Goal: Transaction & Acquisition: Obtain resource

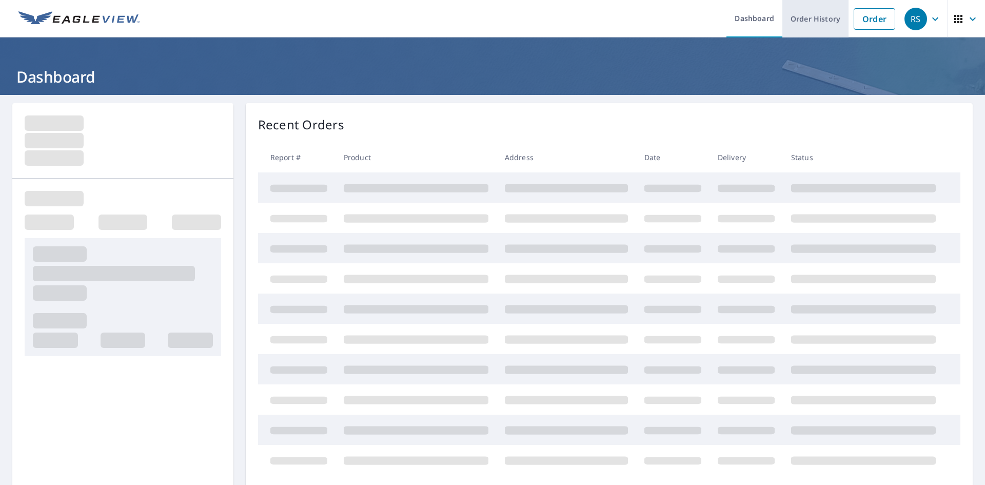
click at [835, 26] on link "Order History" at bounding box center [816, 18] width 66 height 37
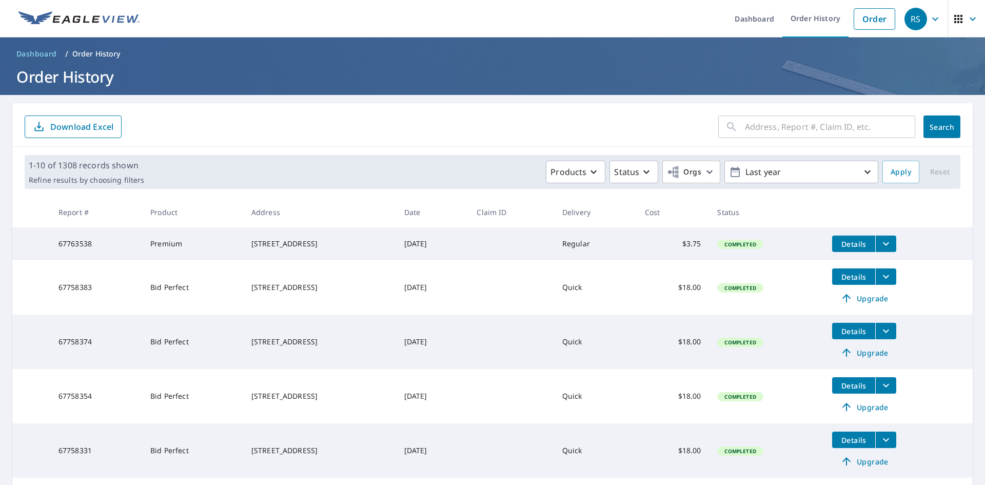
drag, startPoint x: 760, startPoint y: 133, endPoint x: 756, endPoint y: 108, distance: 24.9
click at [760, 132] on input "text" at bounding box center [830, 126] width 170 height 29
type input "6250 sw 64 ct"
click button "Search" at bounding box center [942, 126] width 37 height 23
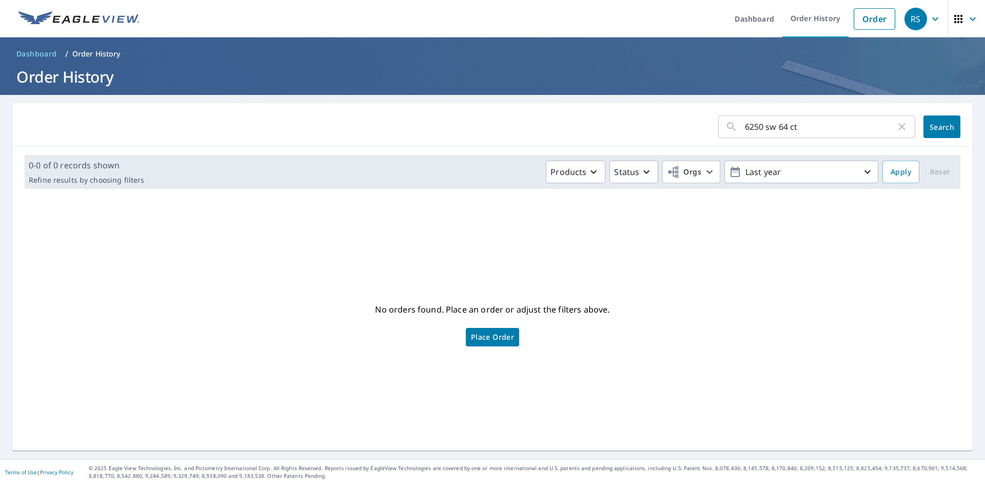
click at [809, 118] on input "6250 sw 64 ct" at bounding box center [820, 126] width 151 height 29
type input "6250 sw 64"
click button "Search" at bounding box center [942, 126] width 37 height 23
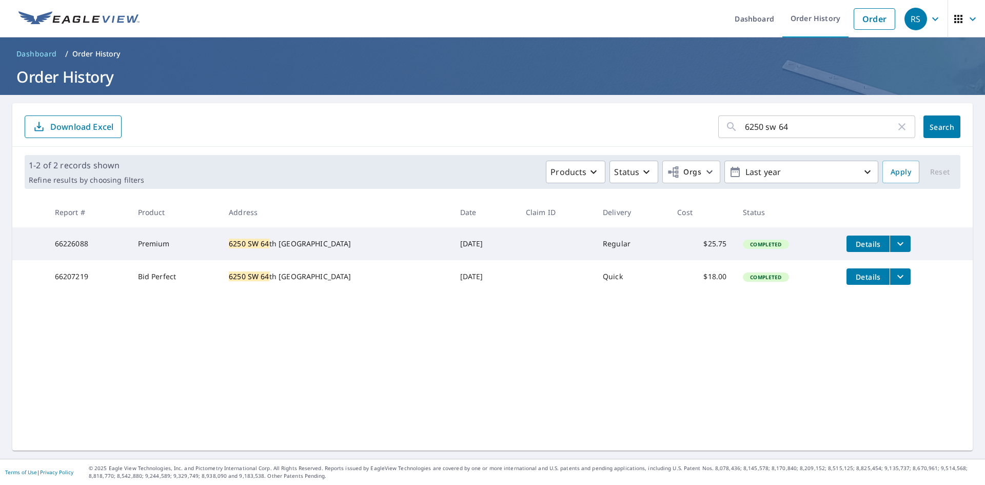
click at [851, 249] on button "Details" at bounding box center [868, 244] width 43 height 16
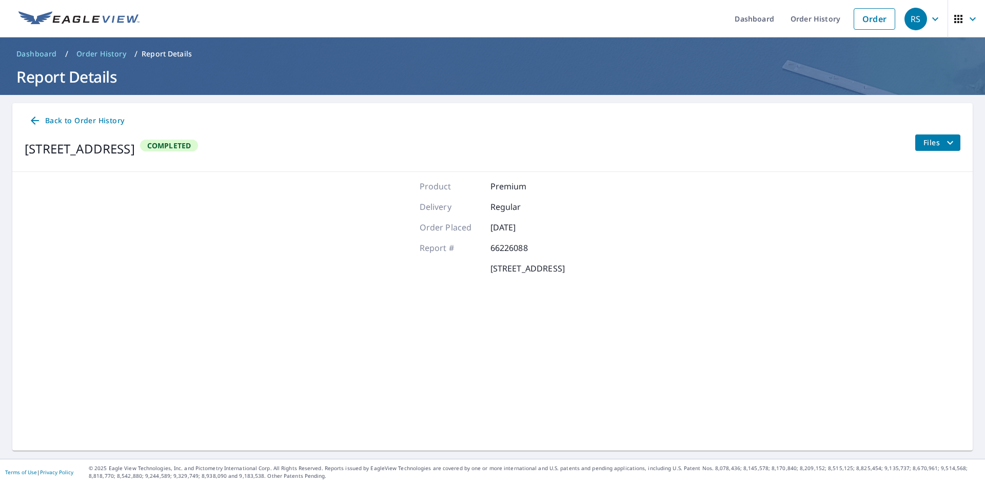
click at [924, 140] on span "Files" at bounding box center [940, 143] width 33 height 12
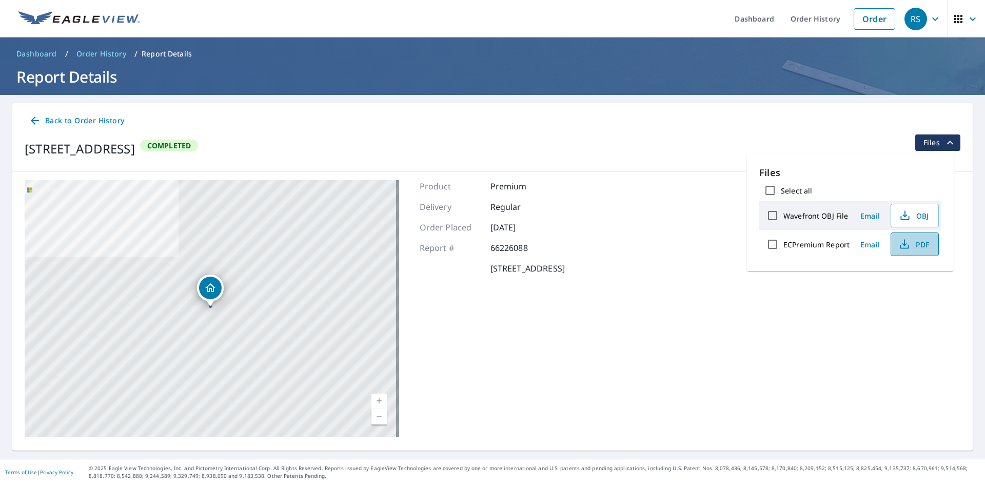
click at [919, 248] on span "PDF" at bounding box center [914, 244] width 33 height 12
drag, startPoint x: 257, startPoint y: 149, endPoint x: 27, endPoint y: 148, distance: 230.4
click at [27, 148] on div "[STREET_ADDRESS] Completed" at bounding box center [111, 148] width 173 height 29
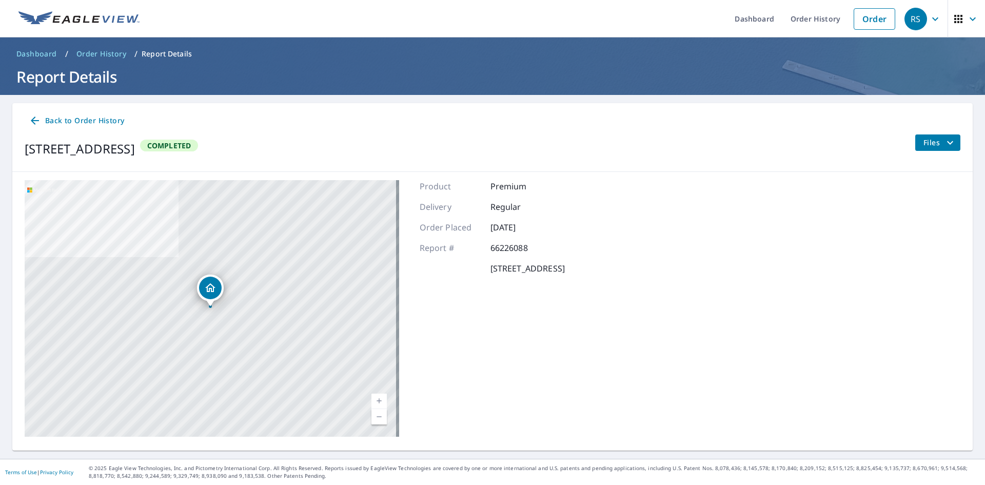
copy div "[STREET_ADDRESS]"
